Goal: Task Accomplishment & Management: Use online tool/utility

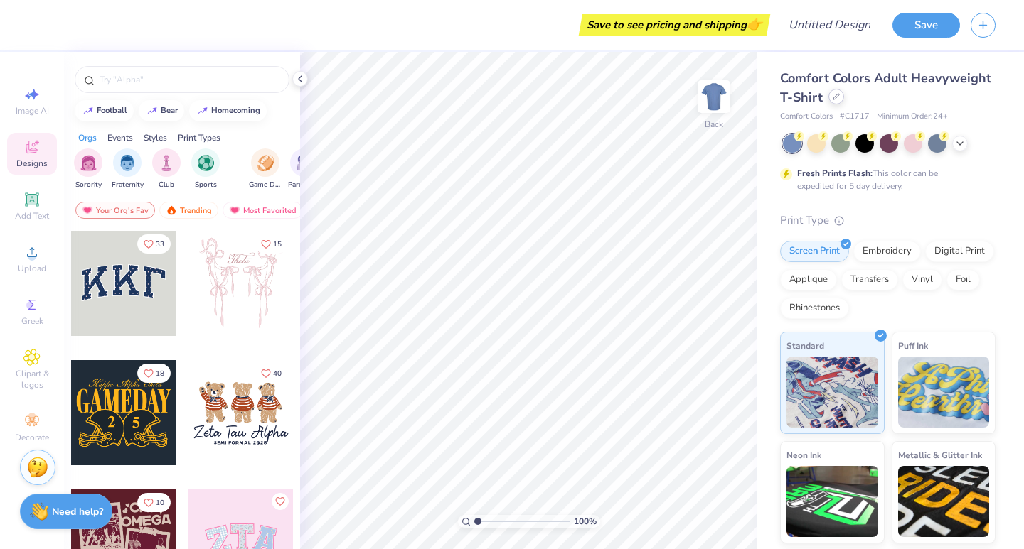
click at [844, 97] on div at bounding box center [836, 97] width 16 height 16
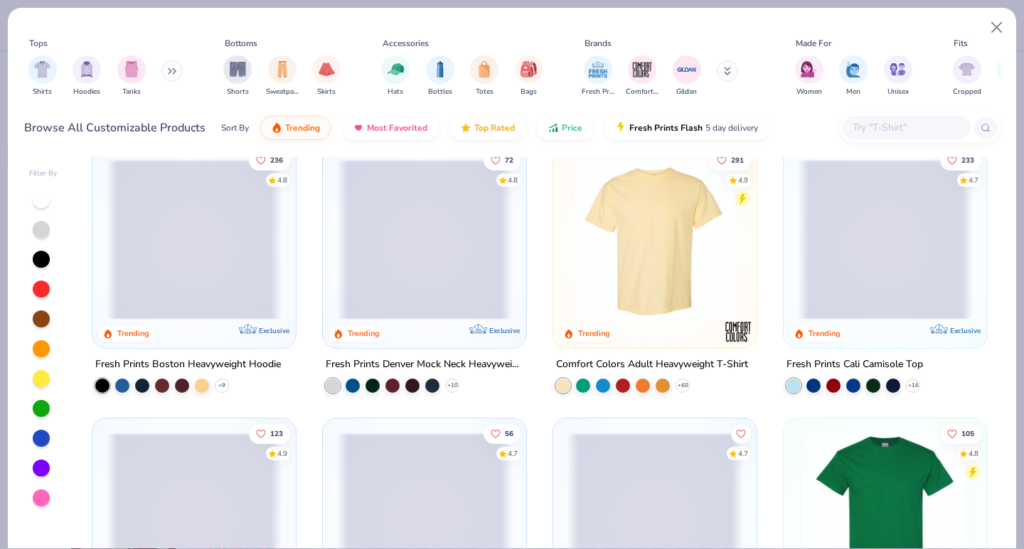
scroll to position [25, 0]
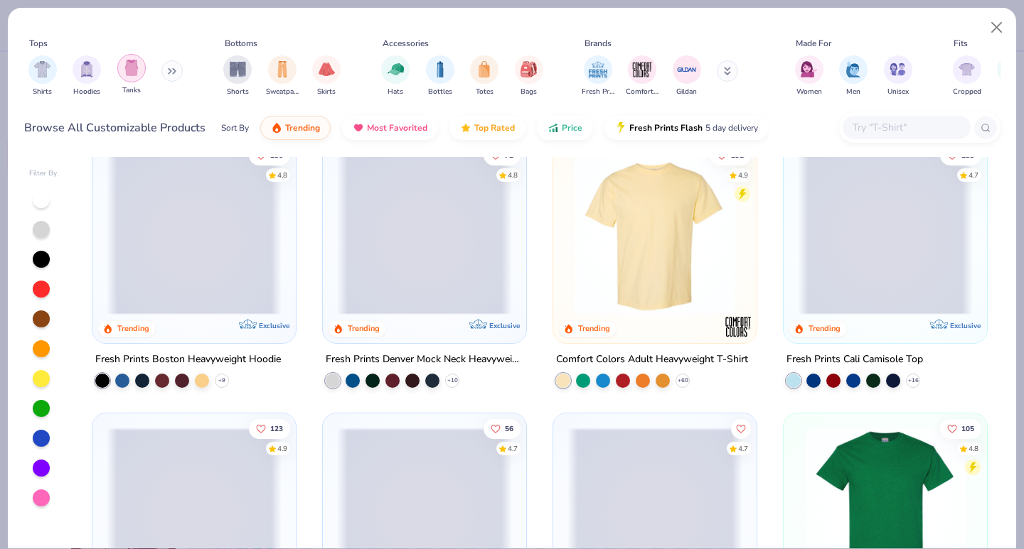
click at [136, 68] on img "filter for Tanks" at bounding box center [132, 68] width 16 height 16
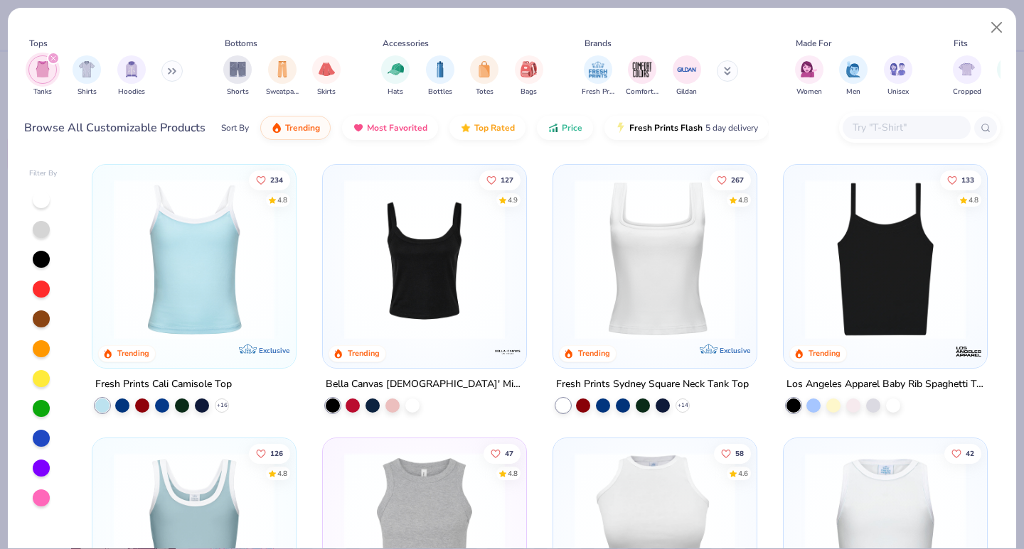
click at [677, 284] on img at bounding box center [654, 259] width 175 height 161
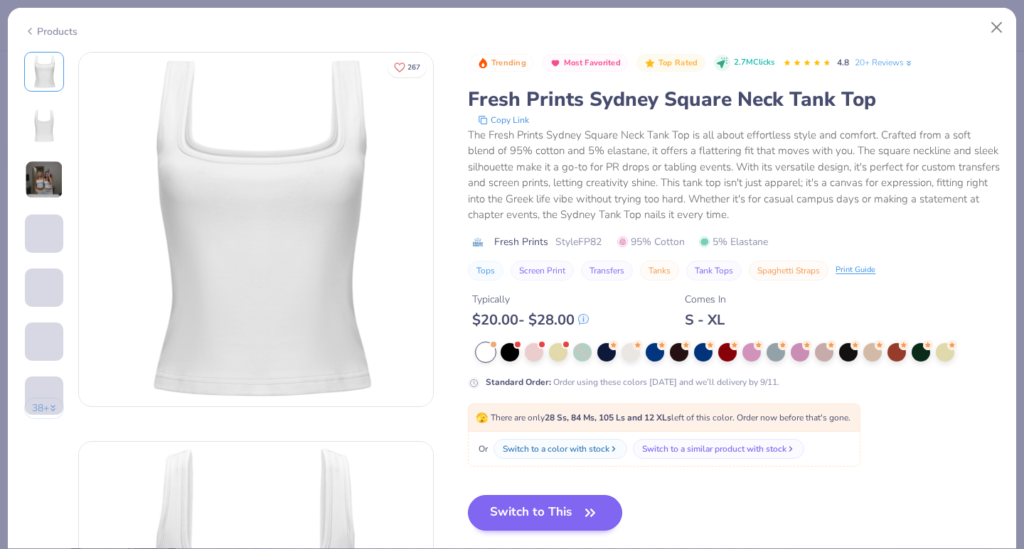
click at [523, 514] on button "Switch to This" at bounding box center [545, 513] width 154 height 36
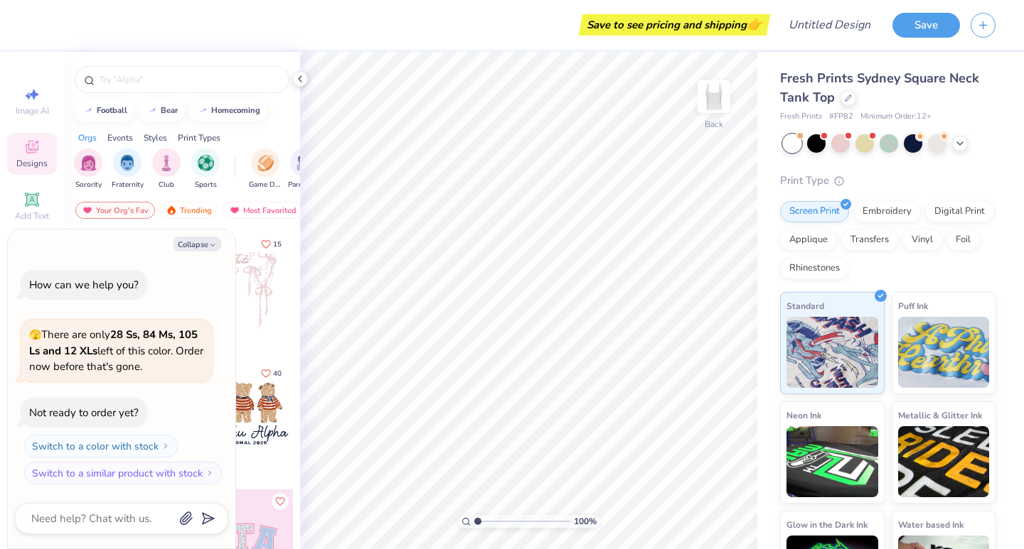
click at [296, 350] on div "Save to see pricing and shipping 👉 Design Title Save Image AI Designs Add Text …" at bounding box center [512, 274] width 1024 height 549
click at [202, 247] on button "Collapse" at bounding box center [197, 244] width 48 height 15
type textarea "x"
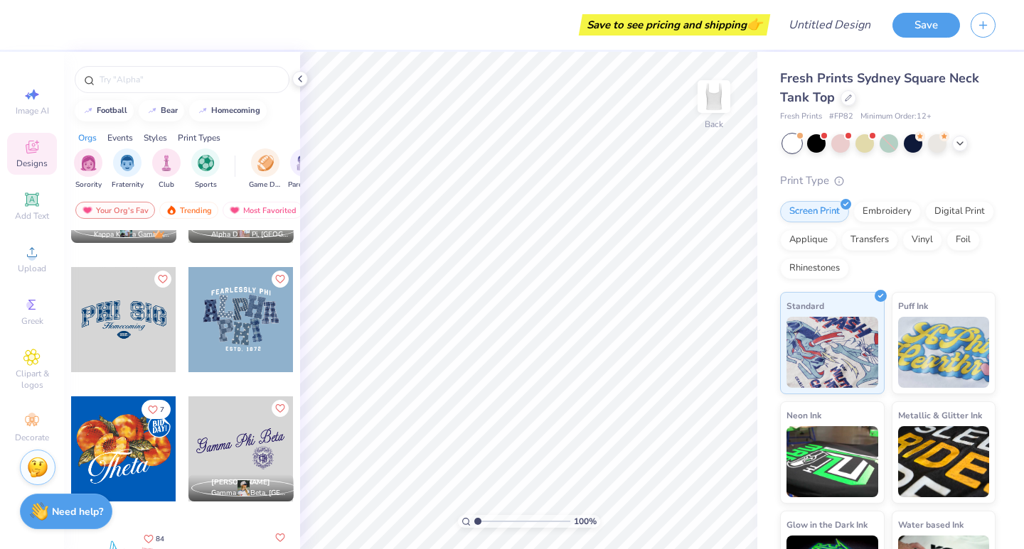
scroll to position [746, 0]
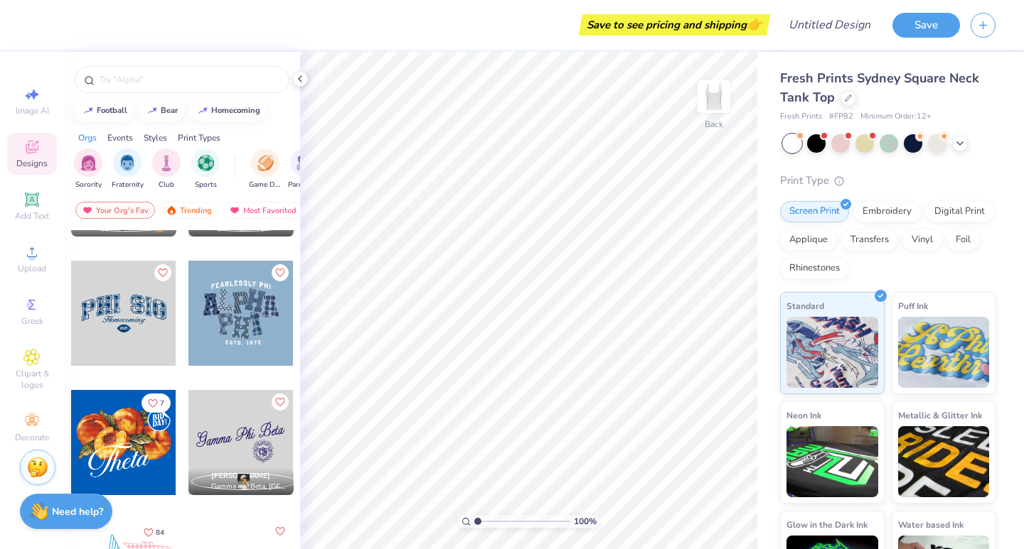
click at [220, 302] on div at bounding box center [240, 313] width 105 height 105
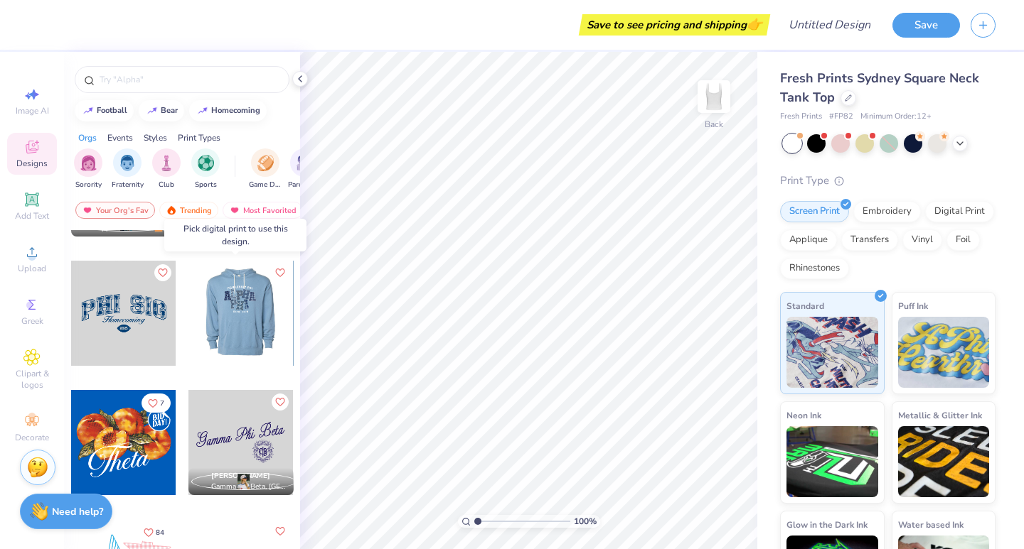
click at [231, 325] on div at bounding box center [240, 313] width 105 height 105
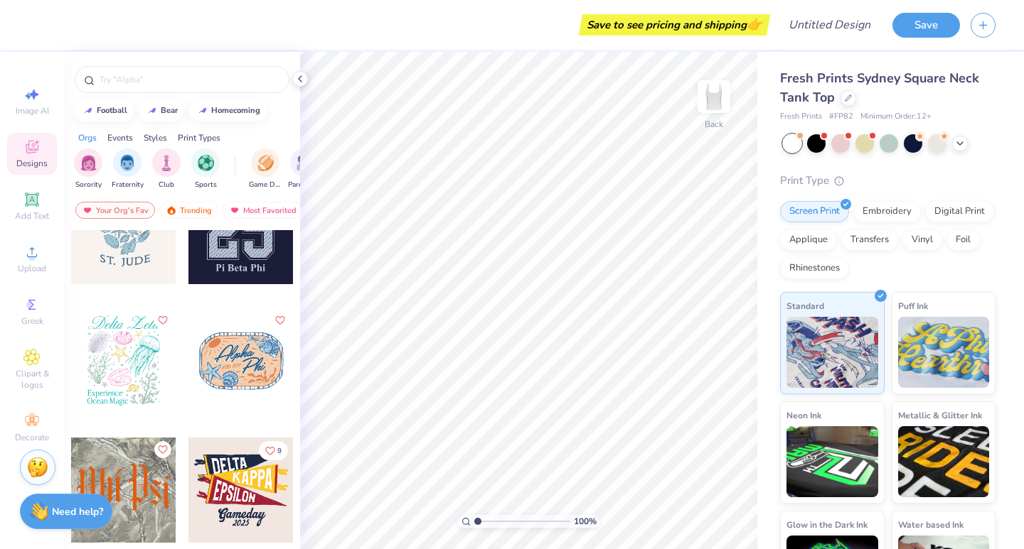
scroll to position [6014, 0]
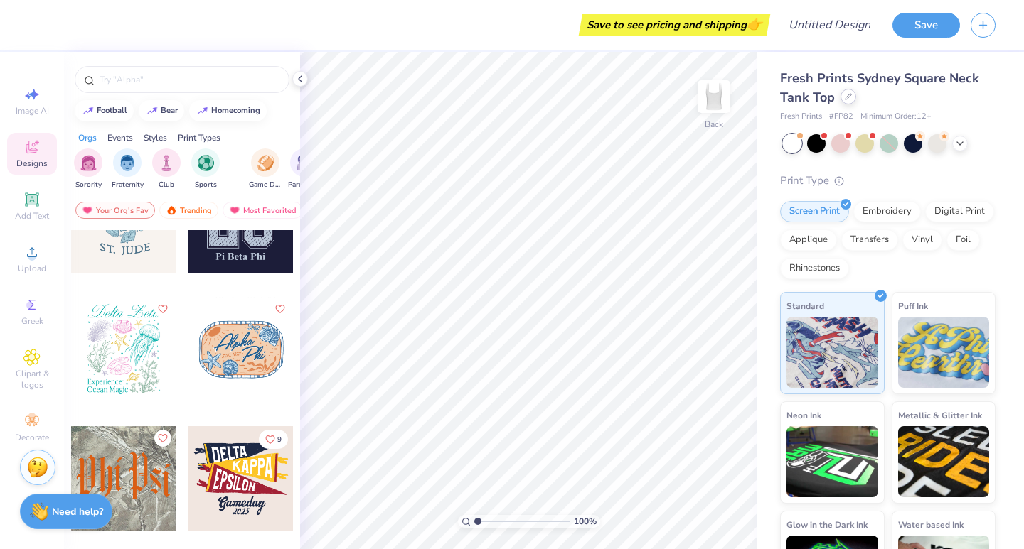
click at [847, 100] on icon at bounding box center [847, 96] width 7 height 7
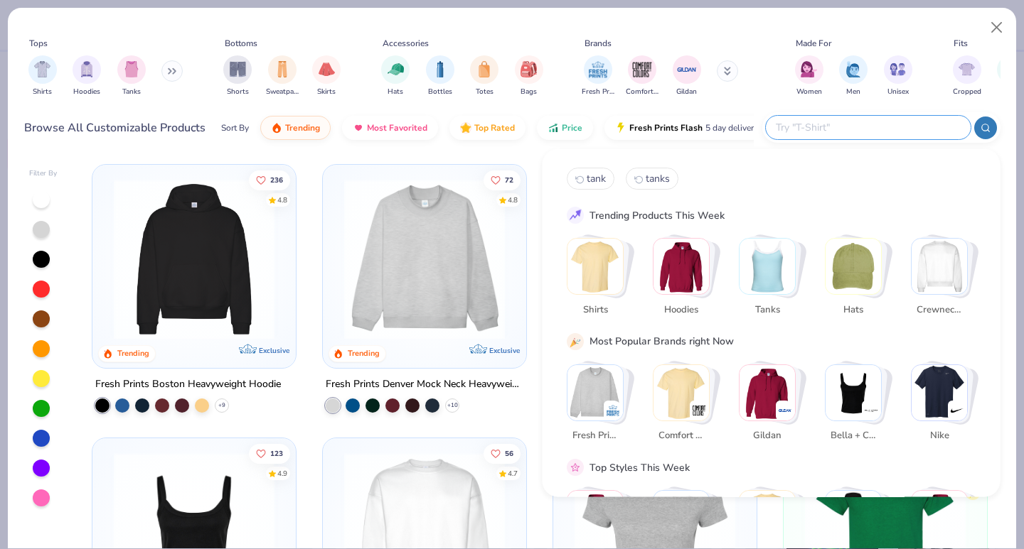
click at [866, 127] on input "text" at bounding box center [867, 127] width 186 height 16
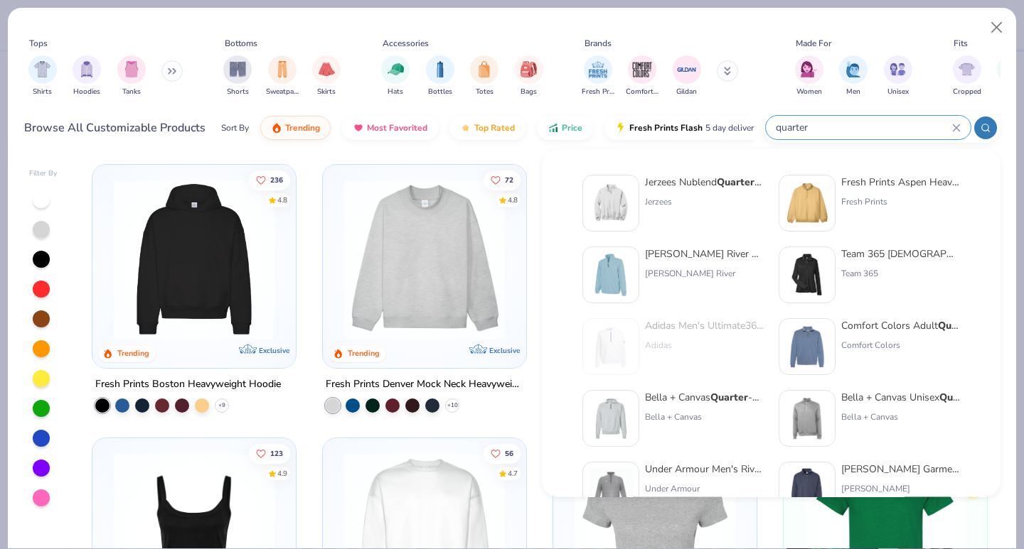
type input "quarter"
click at [621, 198] on img at bounding box center [611, 203] width 44 height 44
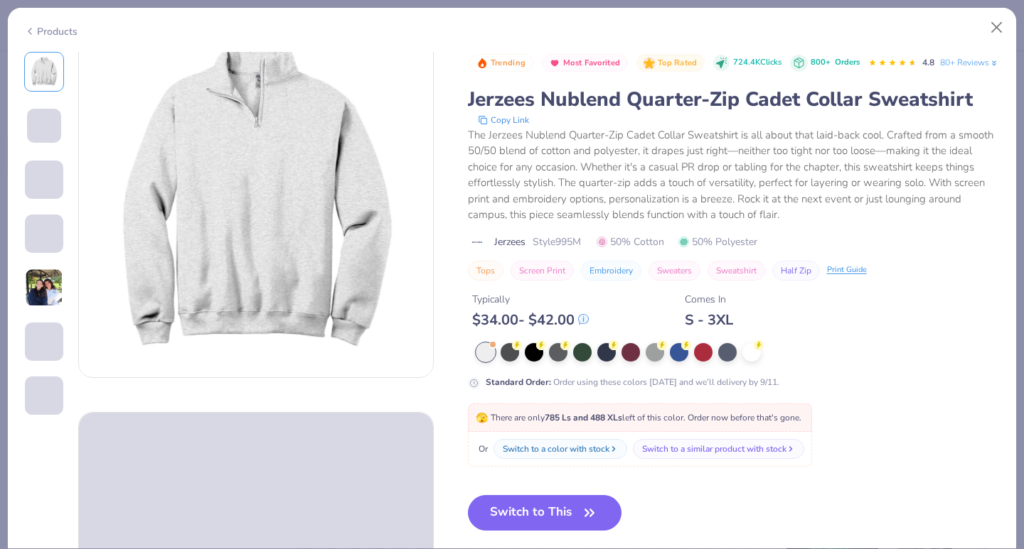
scroll to position [13, 0]
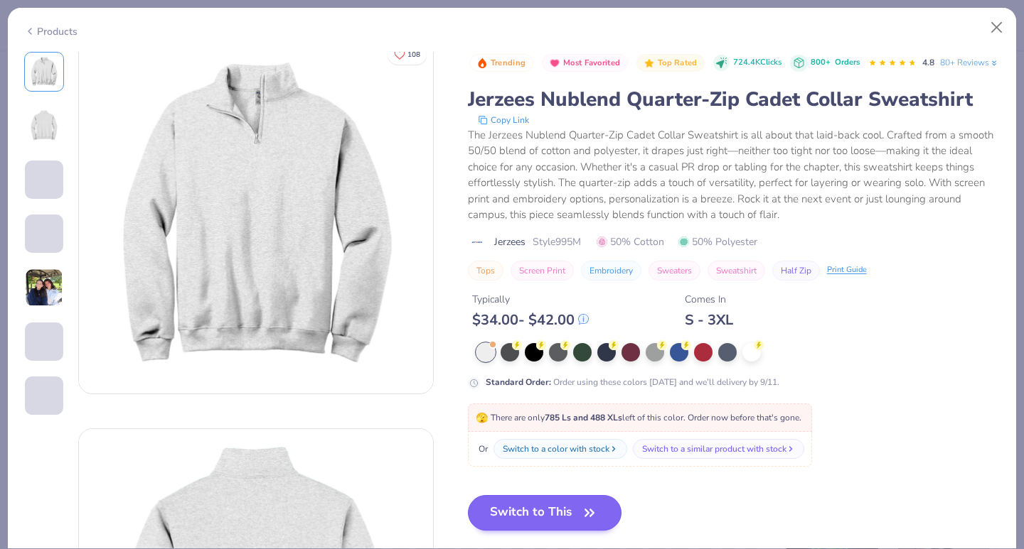
click at [550, 529] on button "Switch to This" at bounding box center [545, 513] width 154 height 36
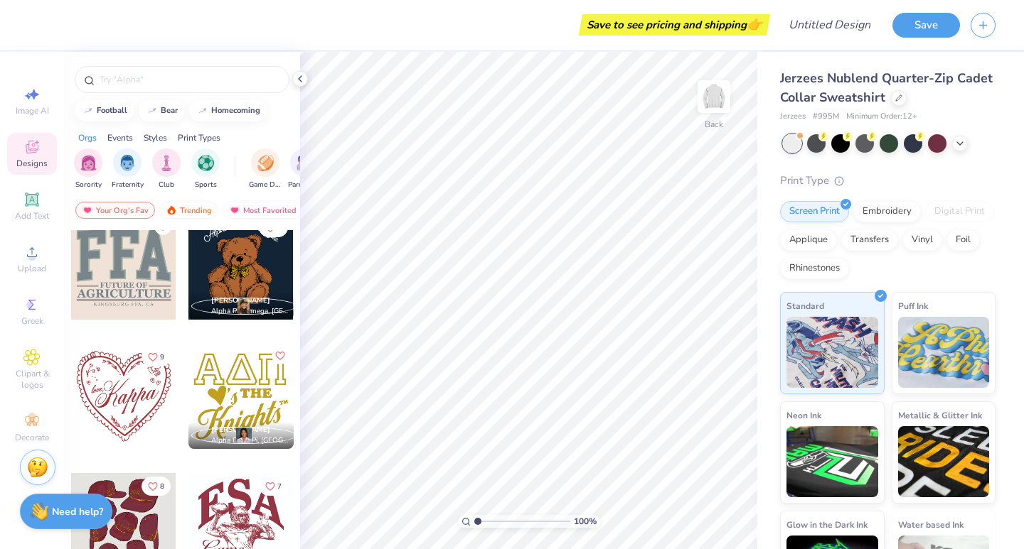
scroll to position [6474, 0]
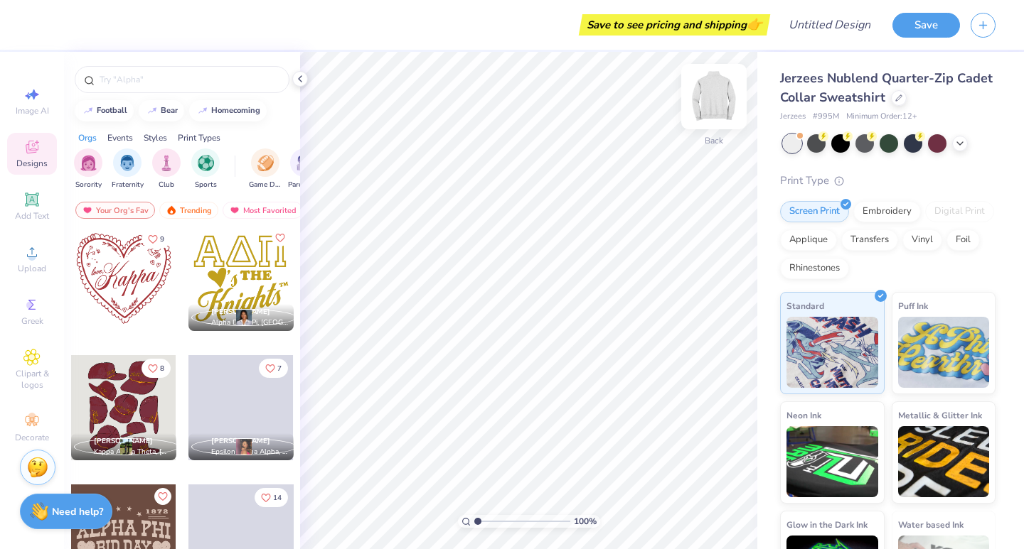
click at [711, 104] on img at bounding box center [713, 96] width 57 height 57
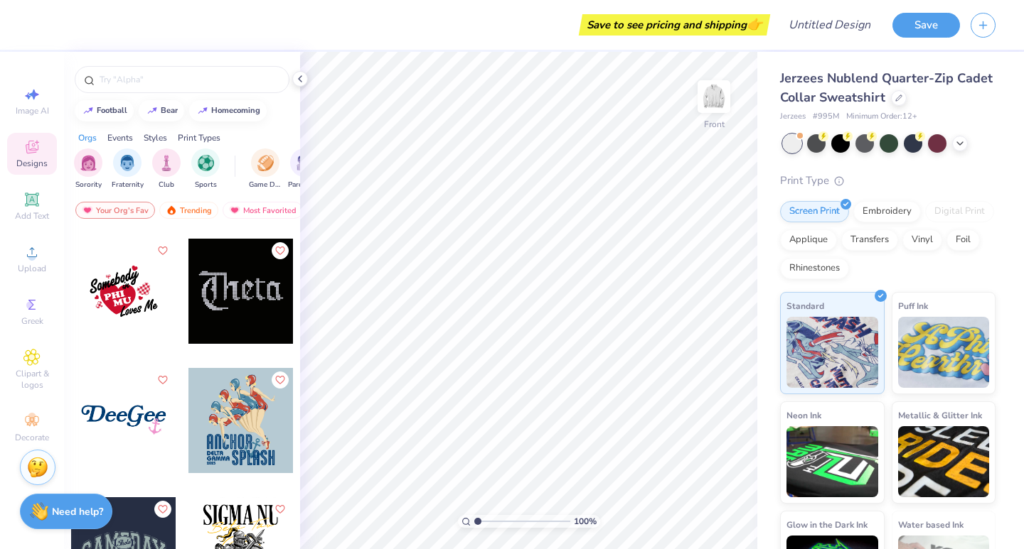
scroll to position [7365, 0]
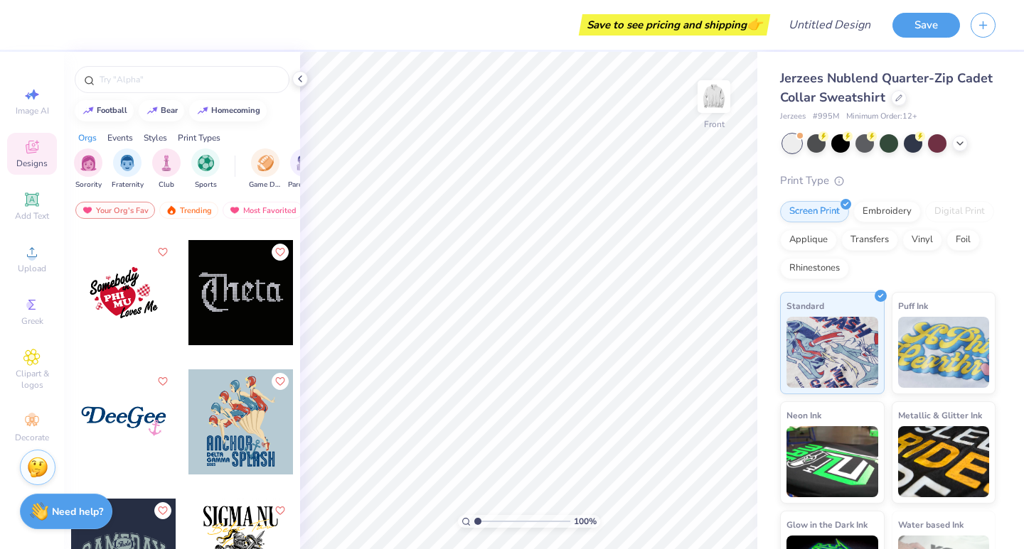
click at [112, 301] on div at bounding box center [123, 292] width 105 height 105
click at [717, 93] on img at bounding box center [713, 96] width 57 height 57
click at [92, 305] on div at bounding box center [123, 292] width 105 height 105
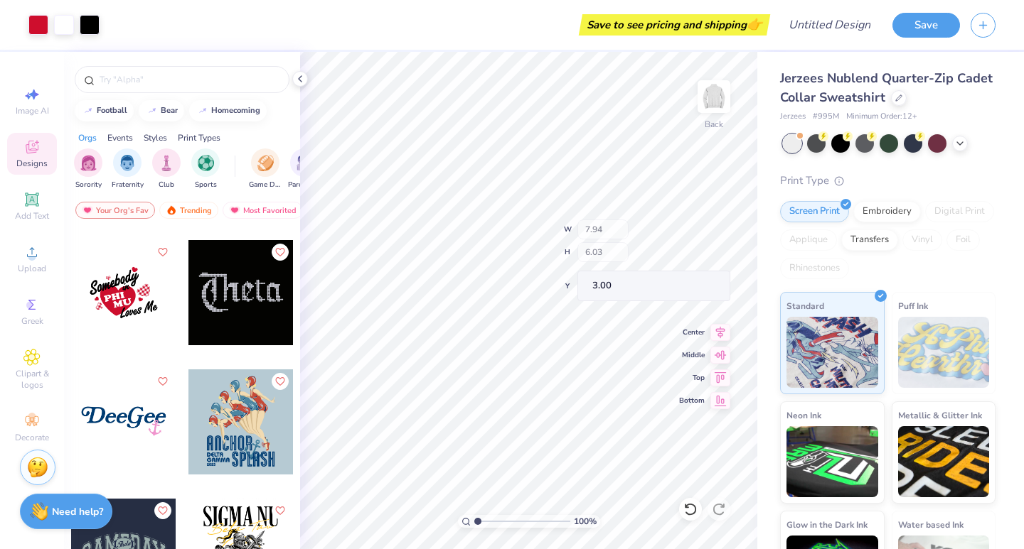
type input "5.74"
type input "2.94"
type input "3.32"
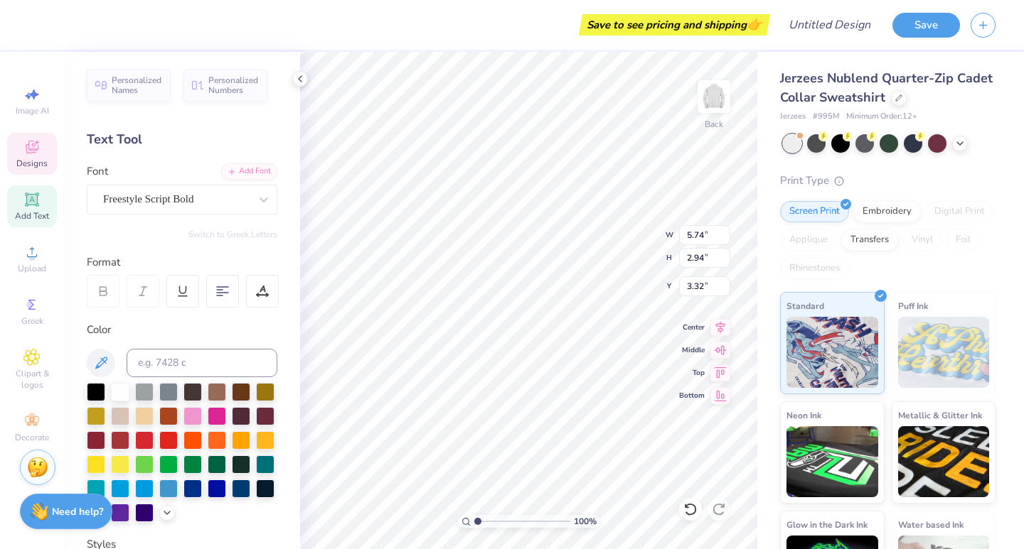
scroll to position [11, 2]
type textarea "We're"
type input "4.98"
type textarea "the"
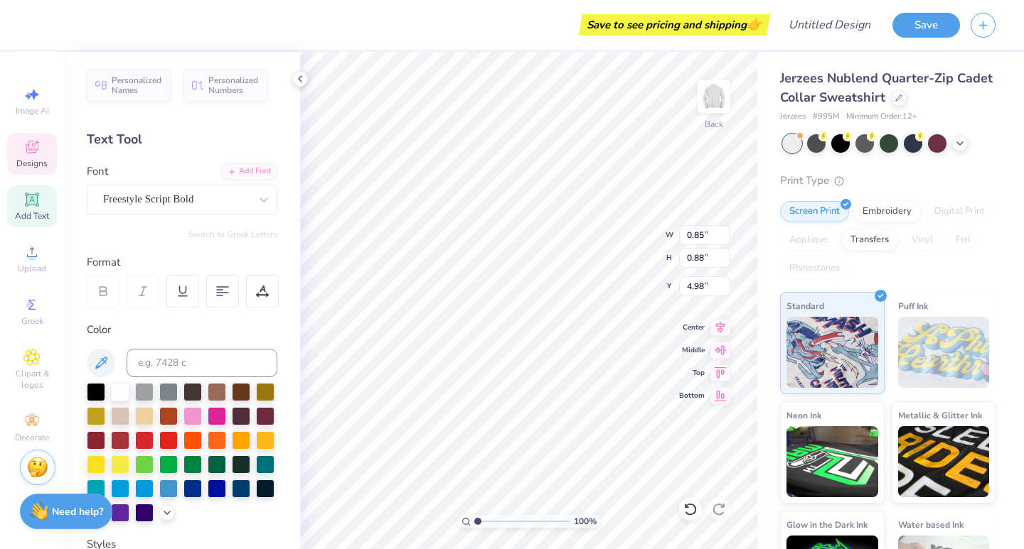
type input "2.48"
type input "1.17"
type input "5.91"
type textarea "s"
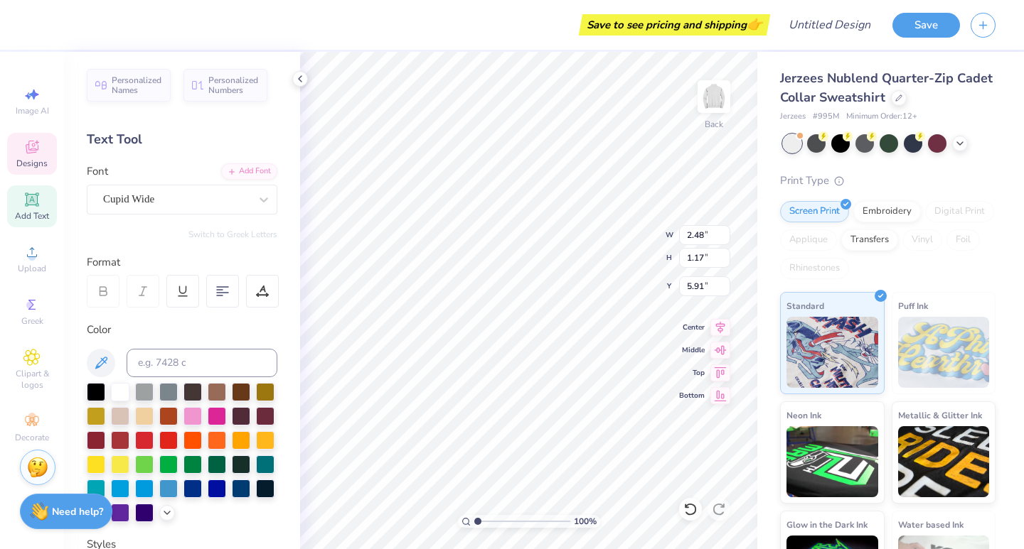
type textarea "Second"
type input "4.17"
type input "3.66"
type input "5.08"
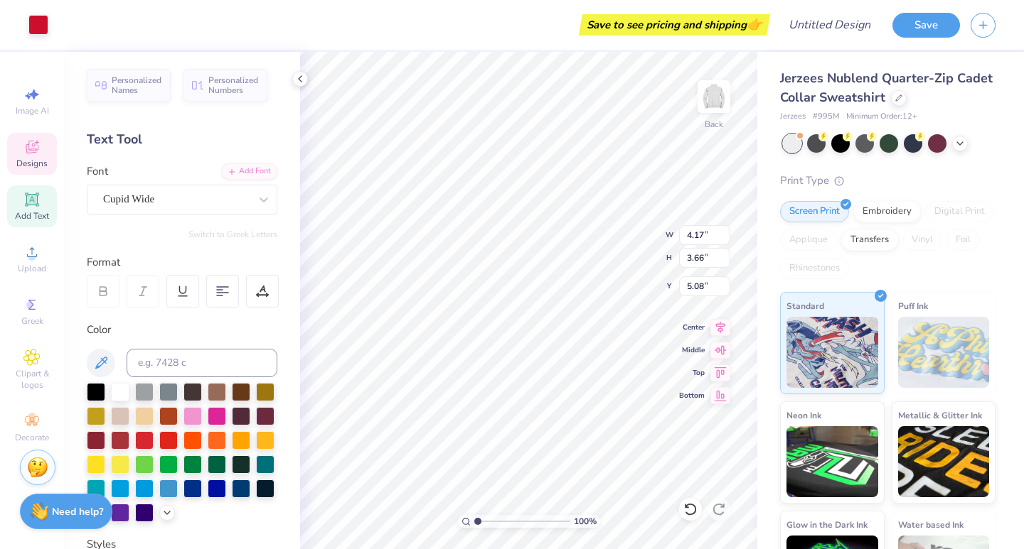
type input "4.66"
type input "4.09"
type input "5.14"
type input "3.97"
type input "1.40"
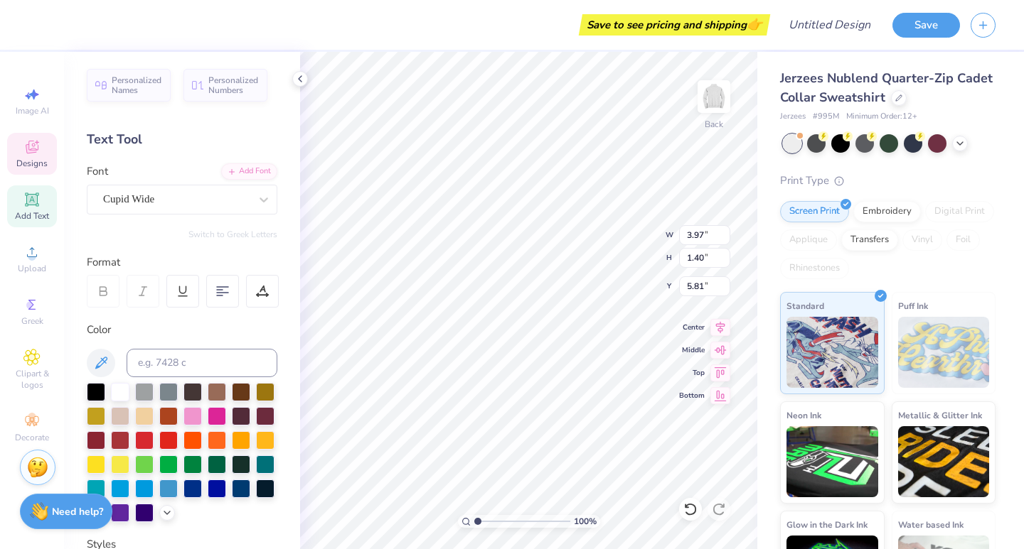
type input "5.79"
type input "2.10"
type input "1.14"
type input "6.66"
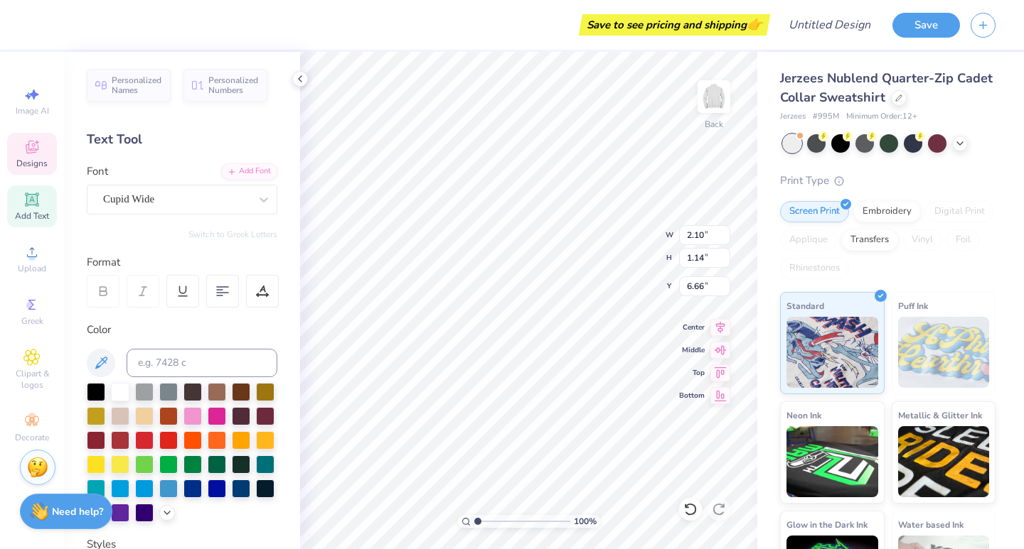
type textarea "years"
type input "3.47"
type input "1.37"
type input "6.65"
type input "4.37"
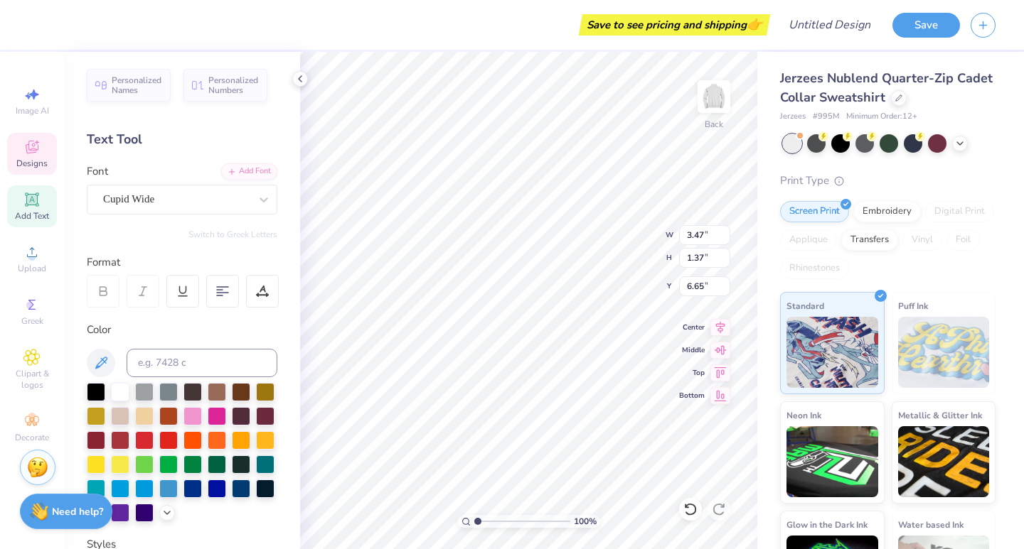
type input "2.11"
type input "6.96"
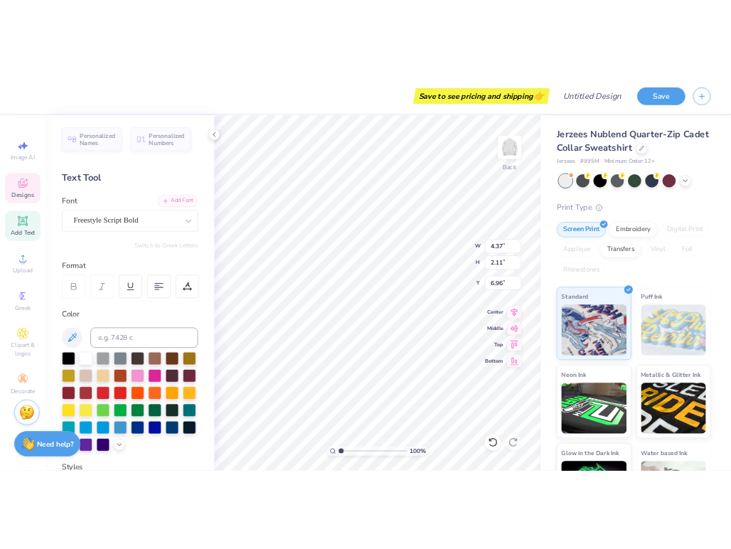
scroll to position [11, 4]
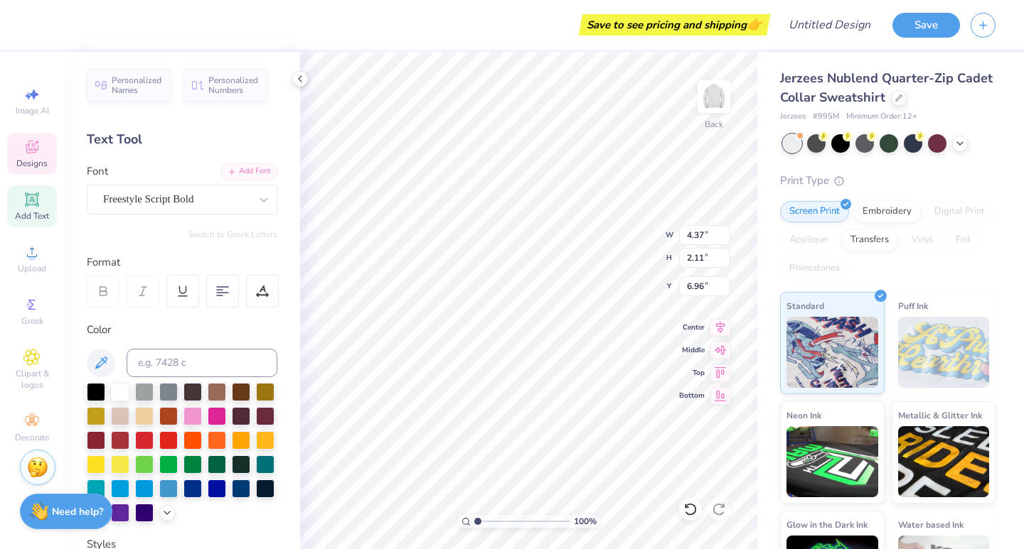
type textarea "So Pity Us"
type input "7.60"
type input "4.76"
type input "3.47"
type input "1.37"
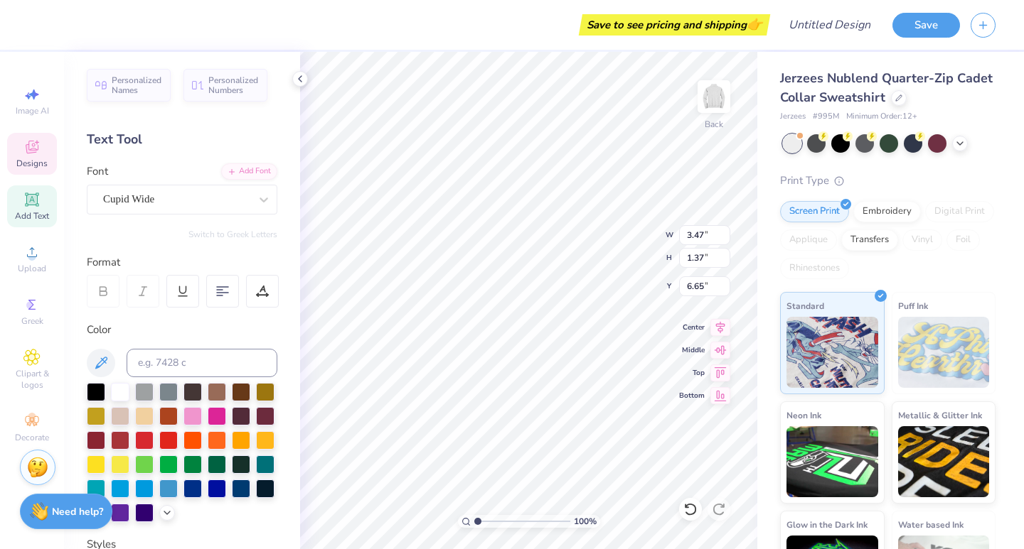
type input "6.64"
type input "4.66"
type input "4.09"
type input "5.14"
type input "7.60"
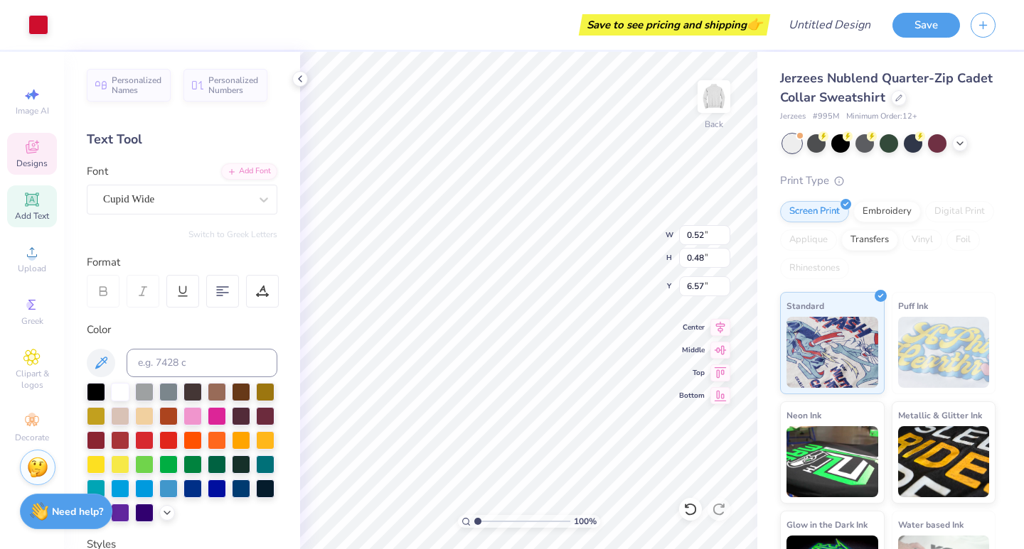
type input "6.09"
click at [208, 473] on div at bounding box center [217, 463] width 18 height 18
click at [126, 392] on div at bounding box center [120, 391] width 18 height 18
type input "3.36"
type input "2.05"
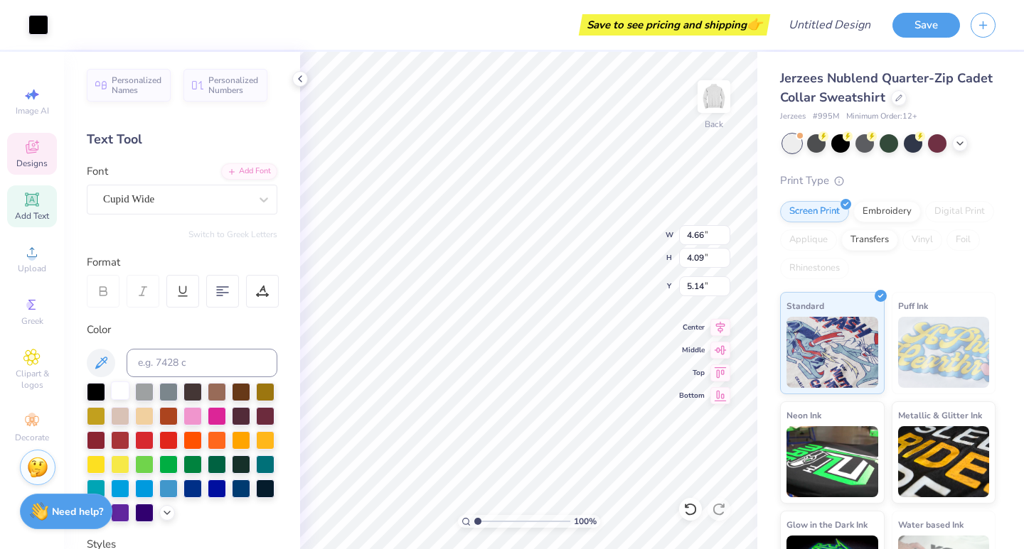
type input "4.19"
type input "3.47"
type input "1.37"
type input "6.64"
click at [232, 473] on div at bounding box center [241, 463] width 18 height 18
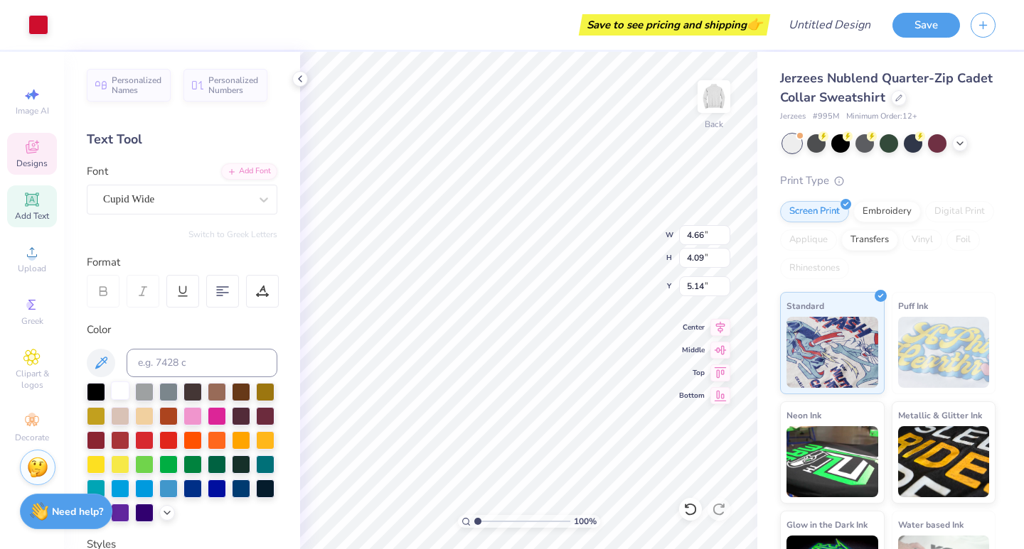
click at [122, 394] on div at bounding box center [120, 391] width 18 height 18
click at [232, 473] on div at bounding box center [241, 463] width 18 height 18
click at [126, 397] on div at bounding box center [120, 391] width 18 height 18
click at [99, 396] on div at bounding box center [96, 391] width 18 height 18
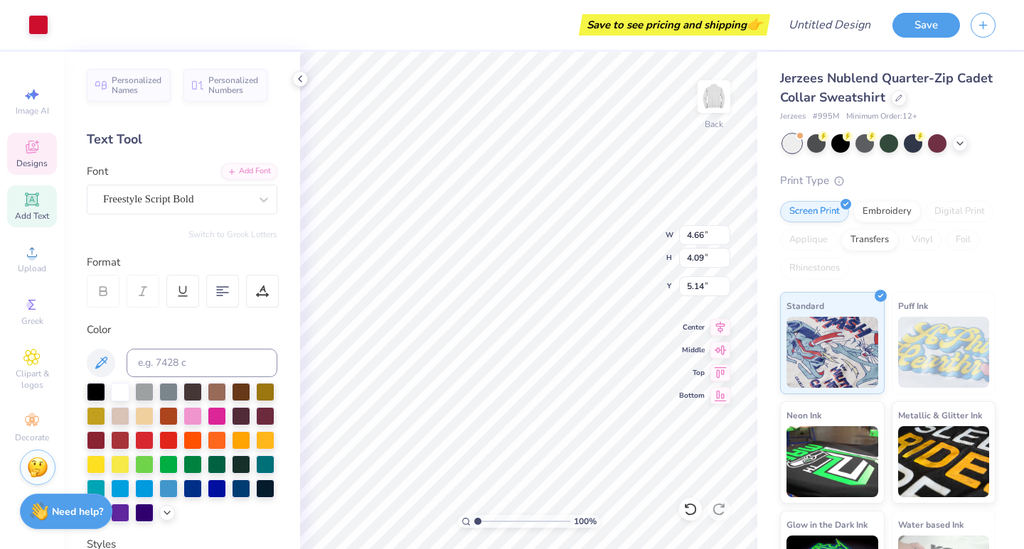
type input "4.66"
type input "4.09"
type input "5.00"
click at [44, 16] on div at bounding box center [38, 24] width 20 height 20
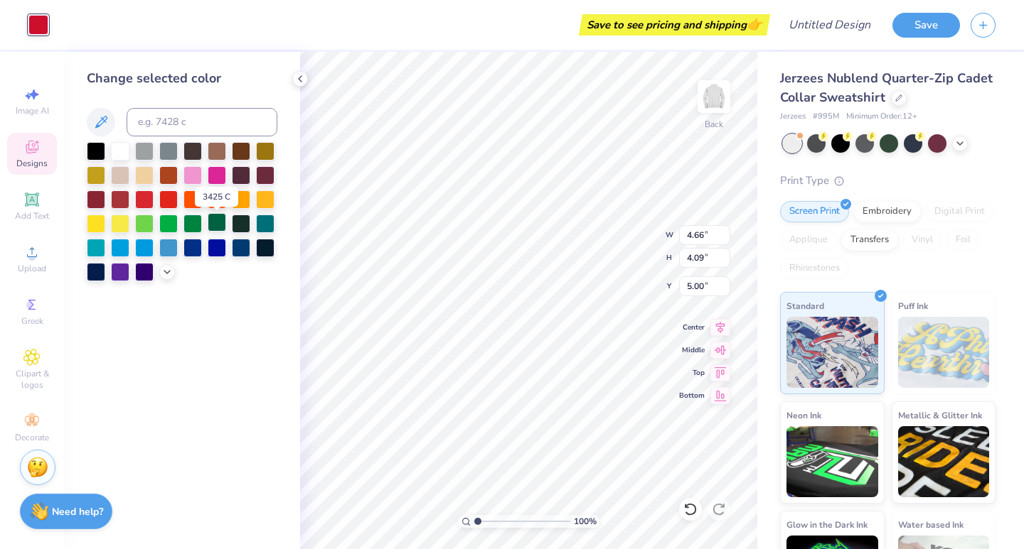
click at [218, 217] on div at bounding box center [217, 222] width 18 height 18
click at [241, 226] on div at bounding box center [241, 222] width 18 height 18
click at [222, 225] on div at bounding box center [217, 222] width 18 height 18
type input "0.52"
type input "0.48"
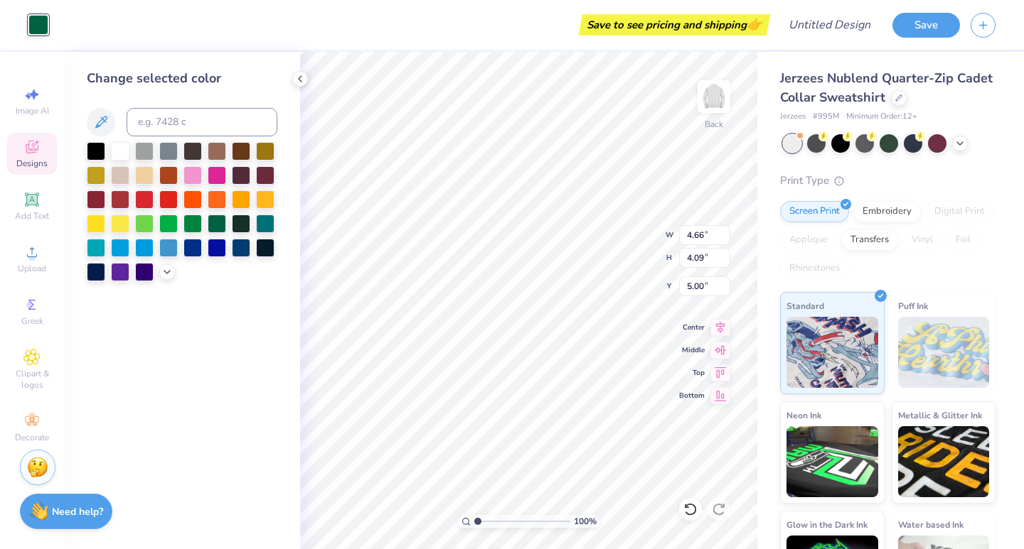
type input "6.09"
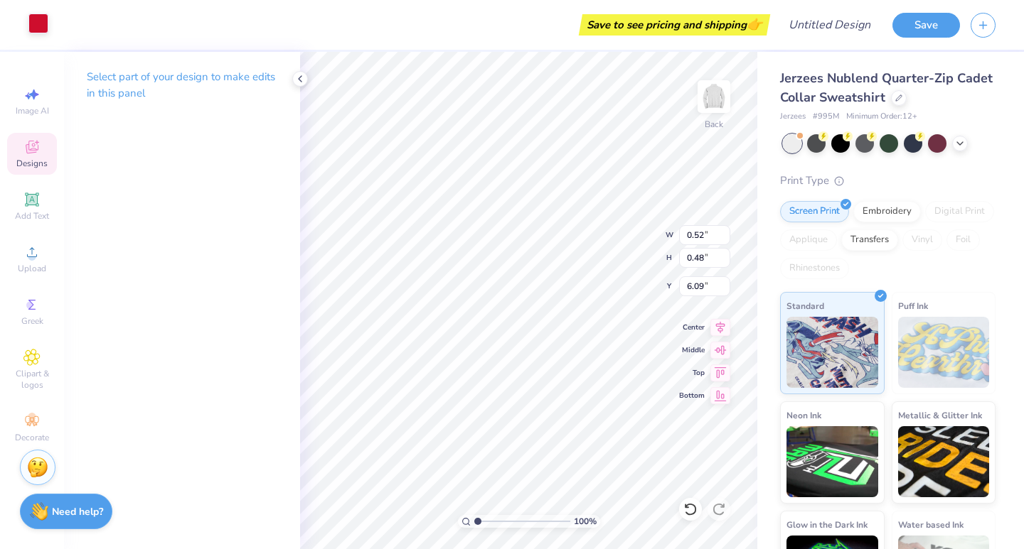
click at [37, 29] on div at bounding box center [38, 24] width 20 height 20
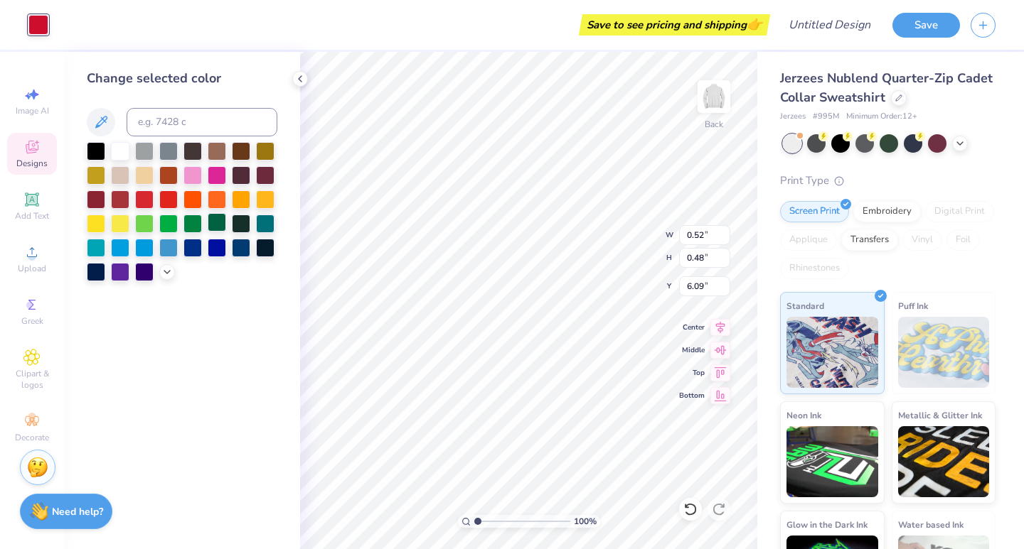
click at [218, 227] on div at bounding box center [217, 222] width 18 height 18
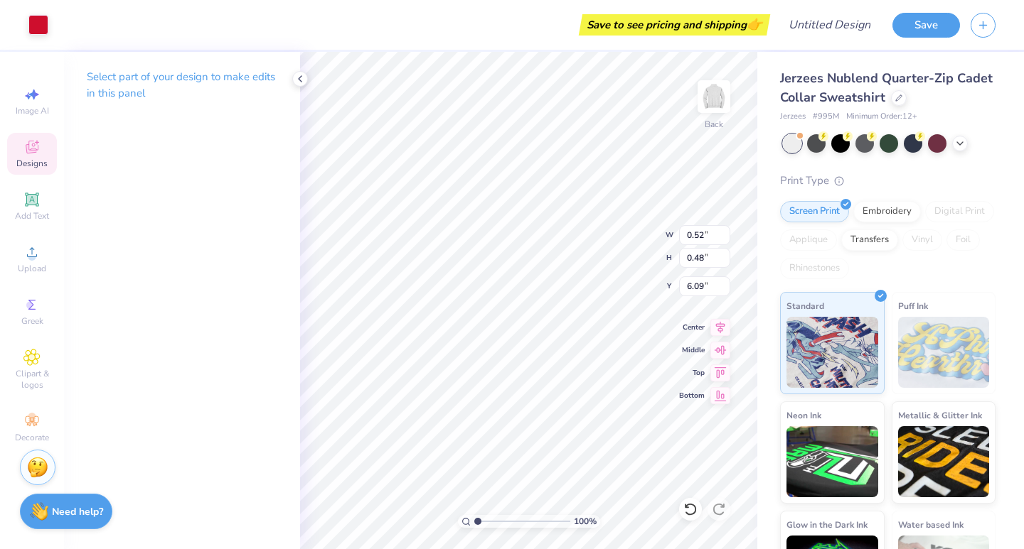
type input "0.66"
type input "0.61"
type input "3.68"
click at [39, 28] on div at bounding box center [38, 24] width 20 height 20
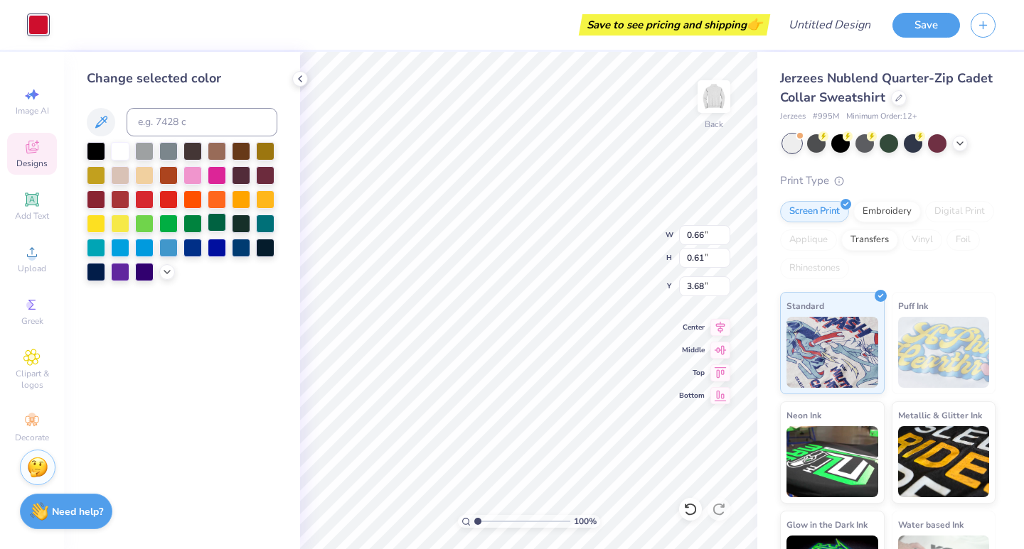
click at [222, 225] on div at bounding box center [217, 222] width 18 height 18
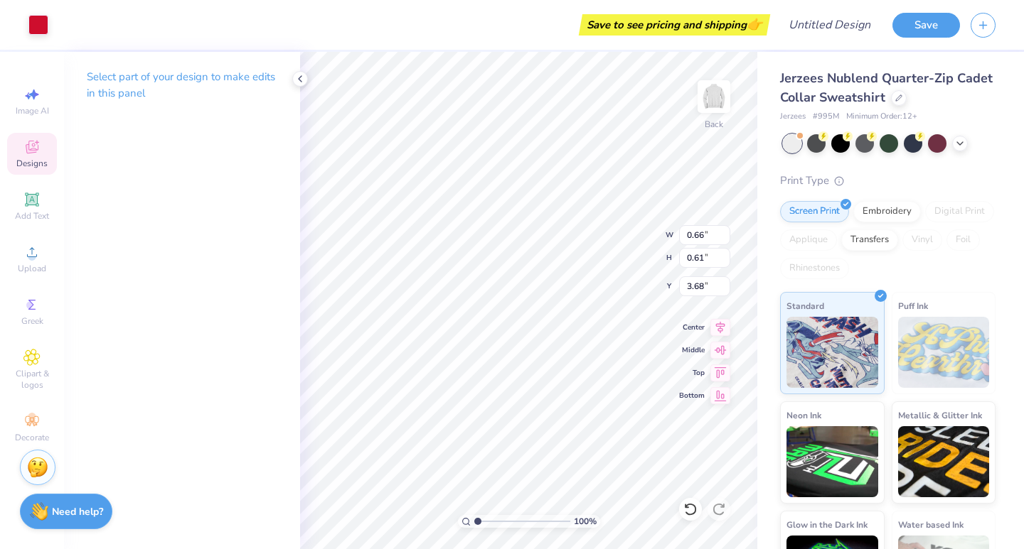
type input "0.54"
type input "0.48"
type input "4.05"
click at [45, 28] on div at bounding box center [38, 24] width 20 height 20
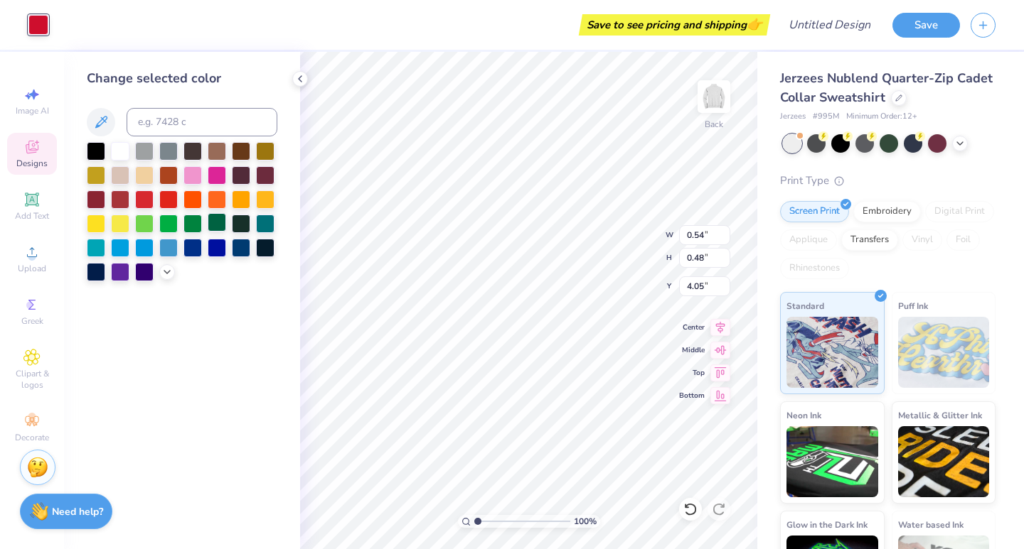
click at [220, 227] on div at bounding box center [217, 222] width 18 height 18
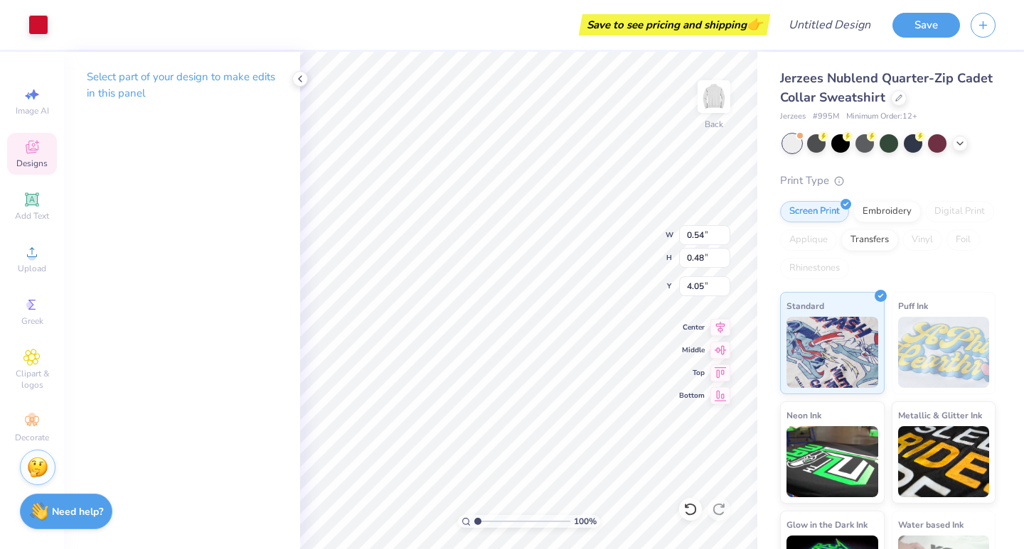
type input "0.78"
type input "0.83"
type input "7.60"
click at [39, 33] on div at bounding box center [38, 24] width 20 height 20
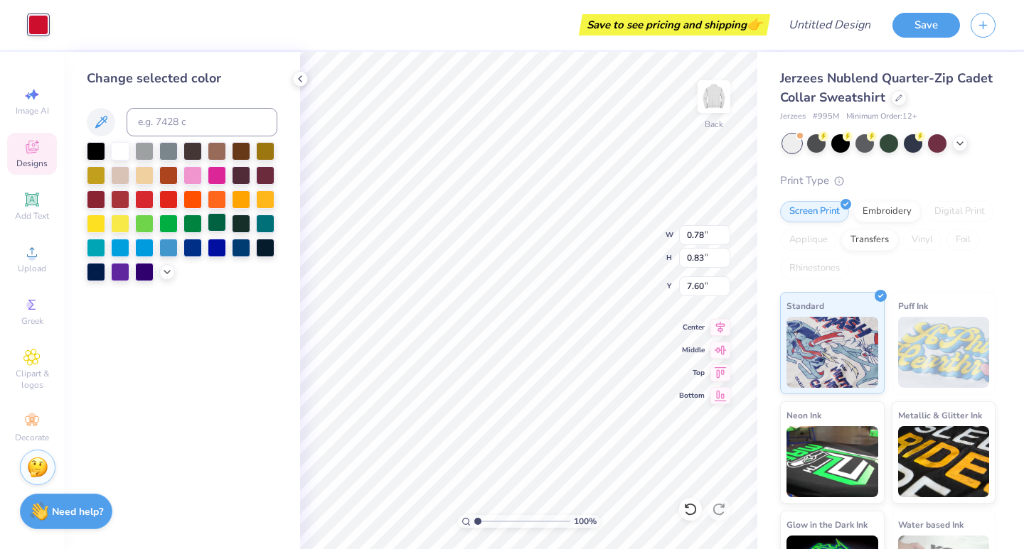
click at [222, 227] on div at bounding box center [217, 222] width 18 height 18
type input "1.55"
type input "1.49"
type input "4.98"
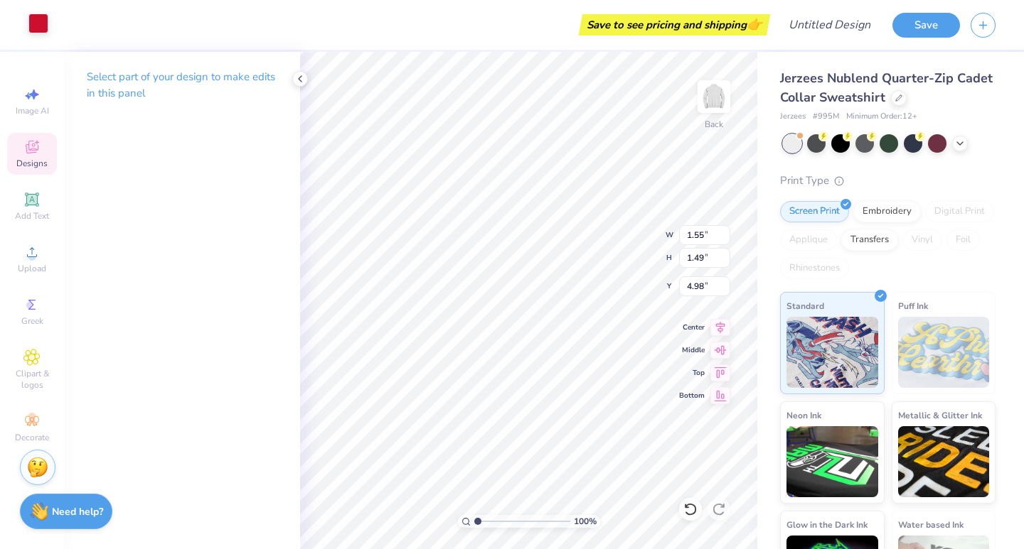
click at [36, 33] on div at bounding box center [38, 24] width 20 height 20
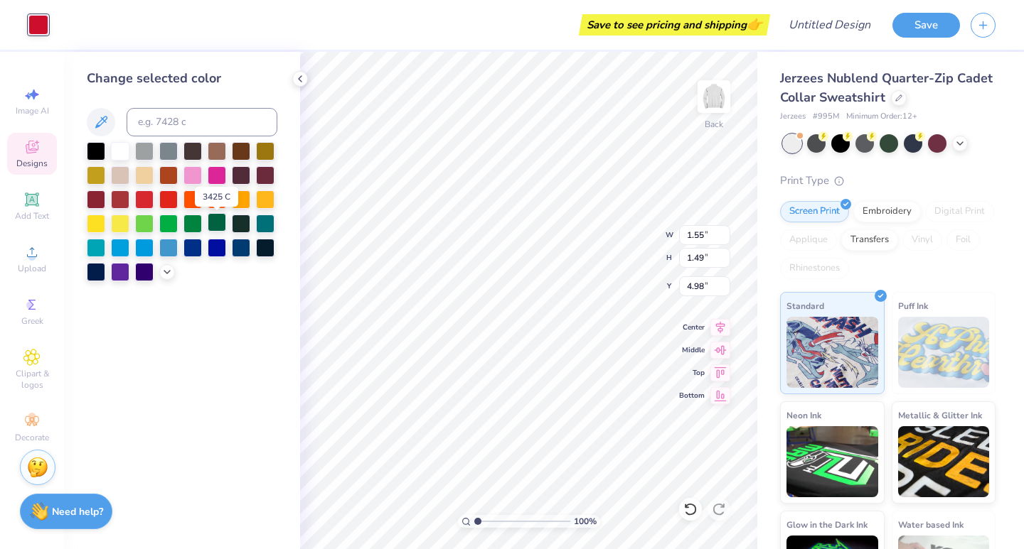
click at [220, 230] on div at bounding box center [217, 222] width 18 height 18
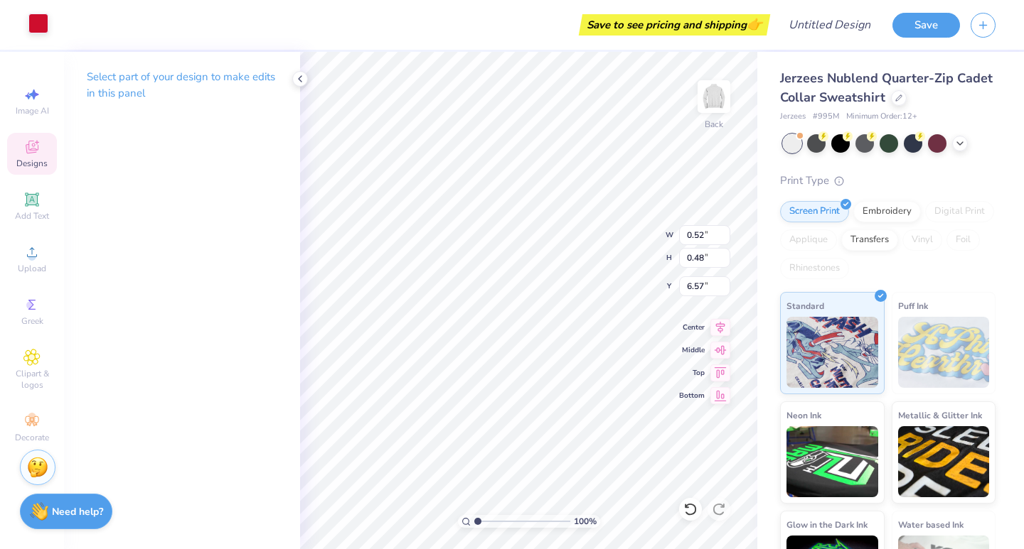
click at [45, 28] on div at bounding box center [38, 24] width 20 height 20
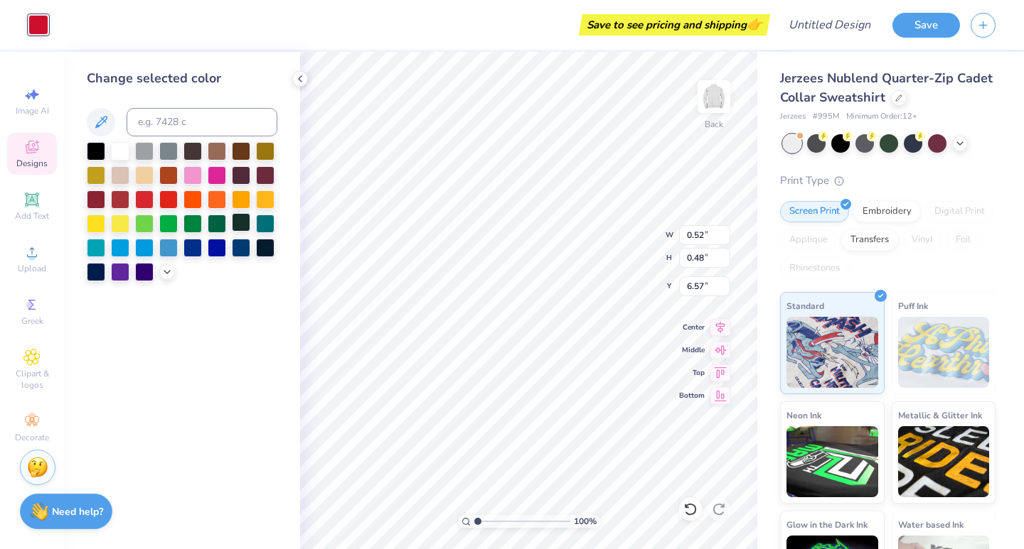
click at [237, 225] on div at bounding box center [241, 222] width 18 height 18
click at [222, 225] on div at bounding box center [217, 222] width 18 height 18
